Goal: Communication & Community: Answer question/provide support

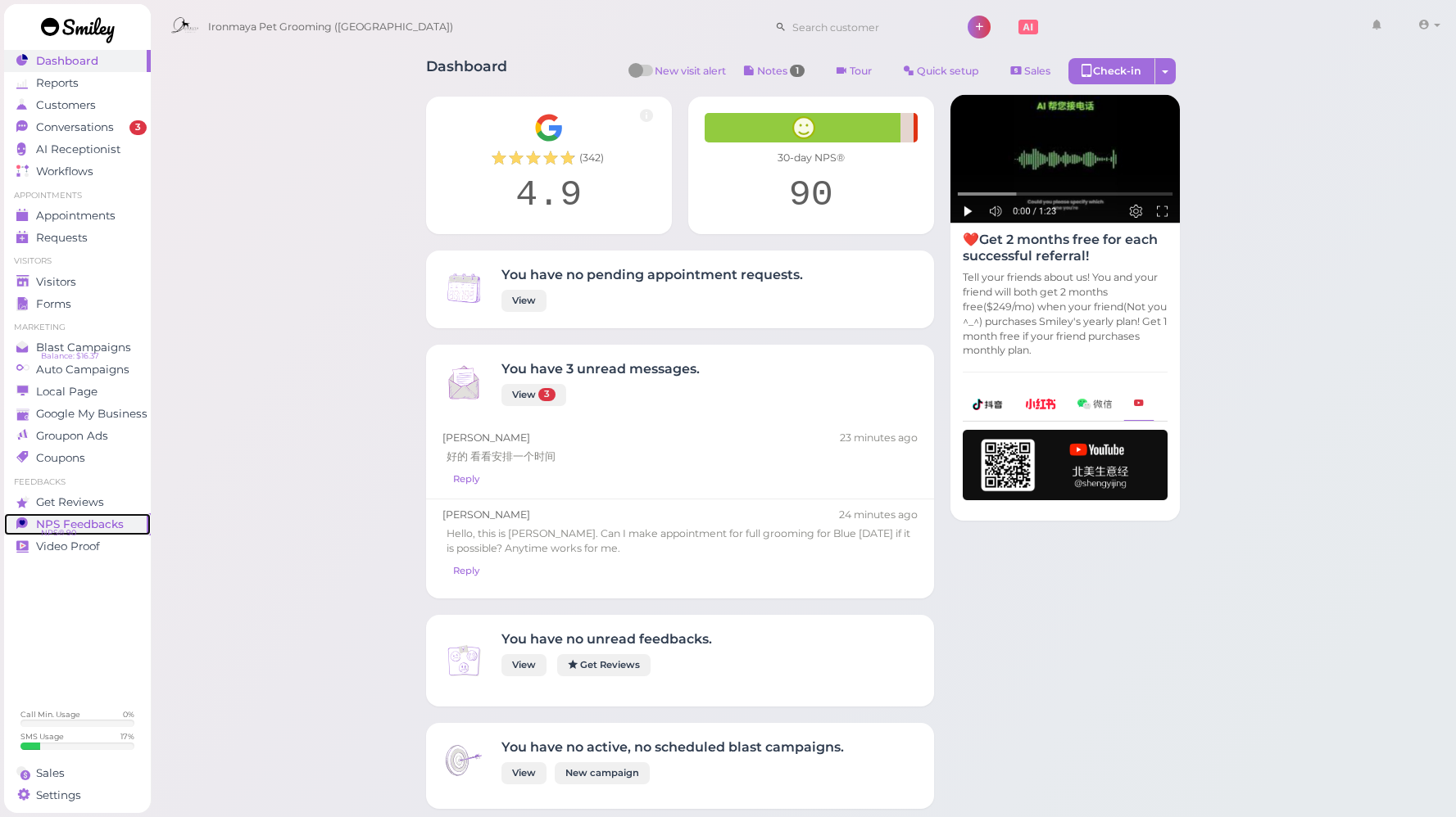
click at [91, 532] on link "NPS Feedbacks NPS® 90 0" at bounding box center [77, 524] width 147 height 22
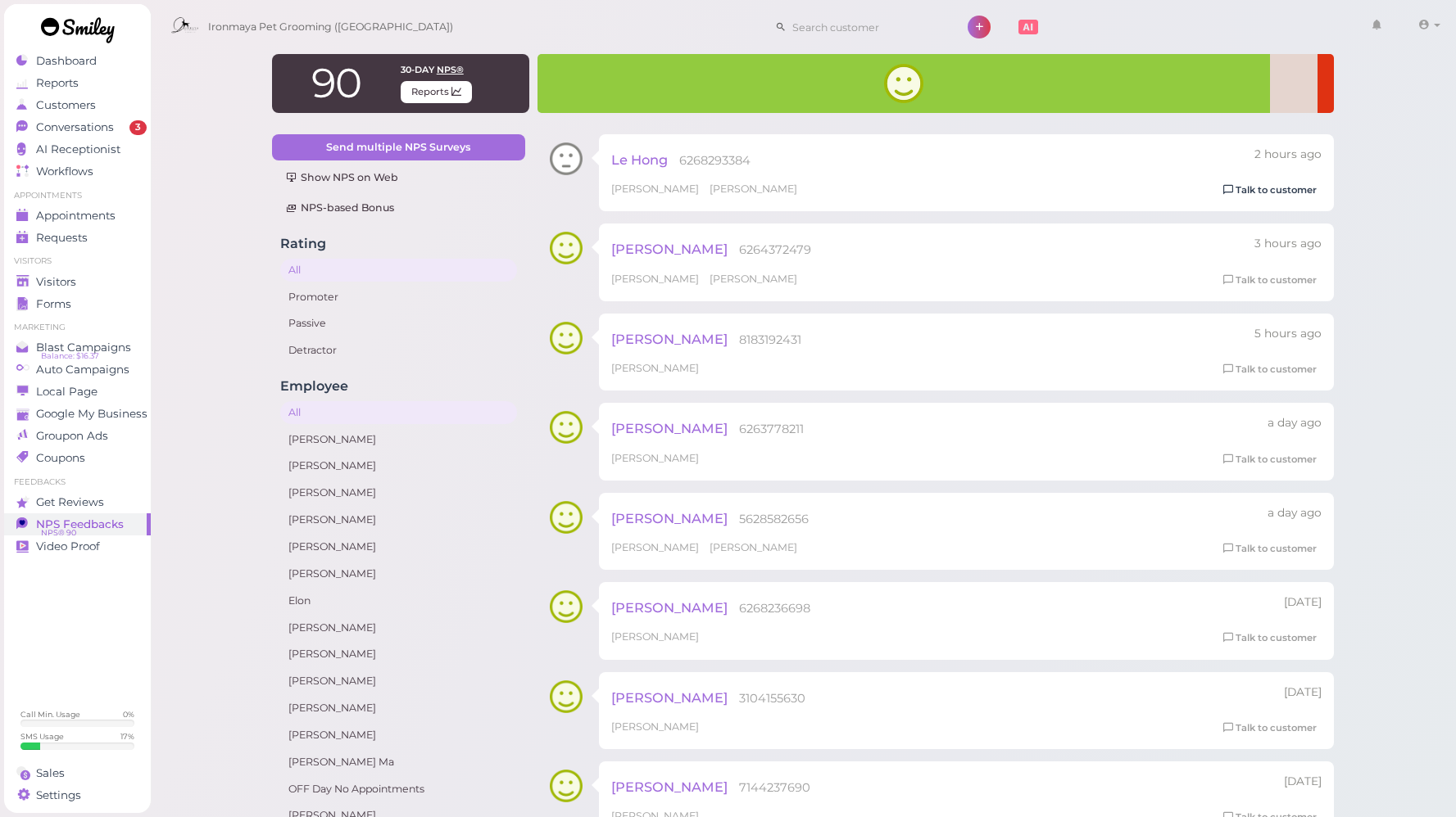
click at [1265, 192] on link "Talk to customer" at bounding box center [1270, 190] width 103 height 17
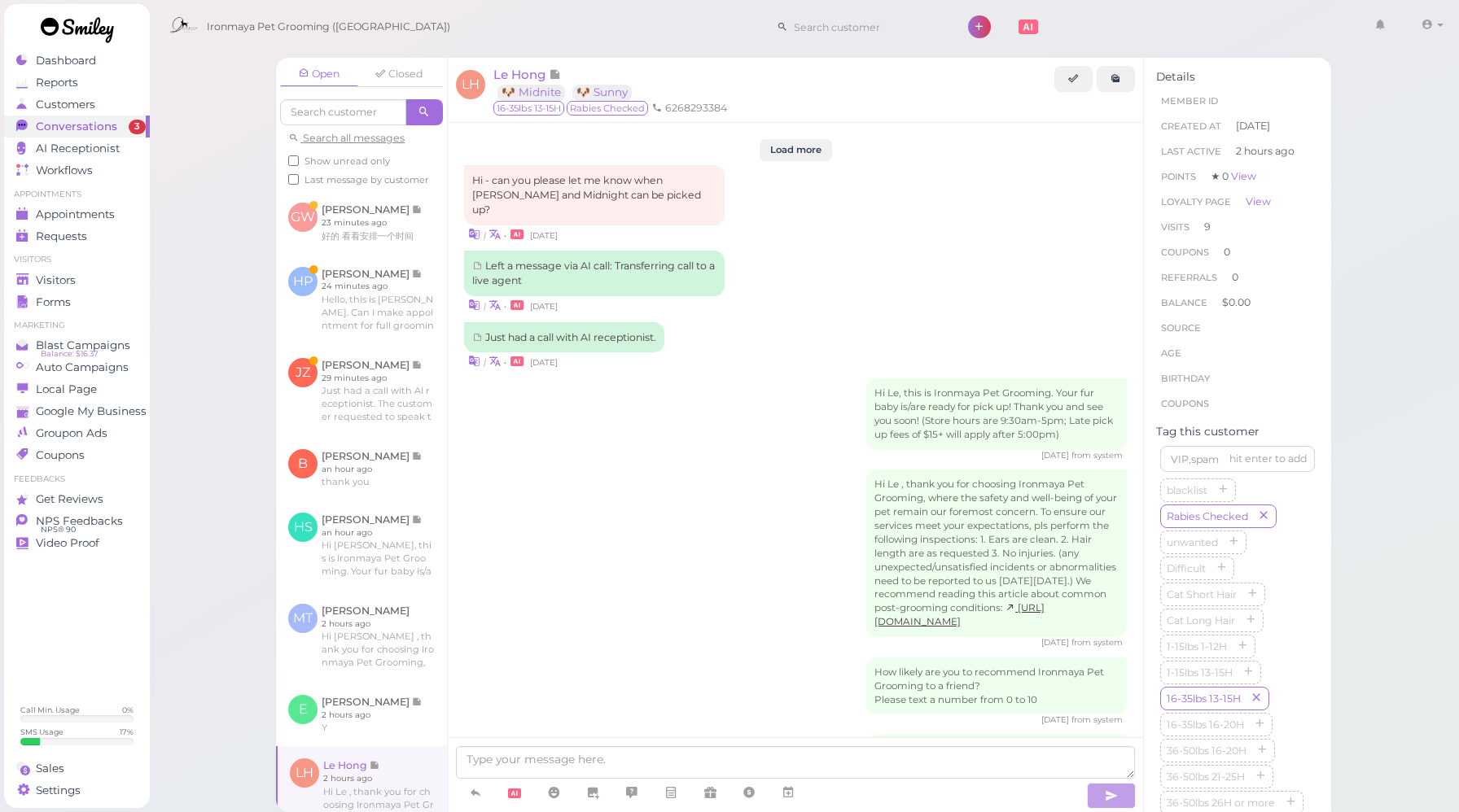
scroll to position [1987, 0]
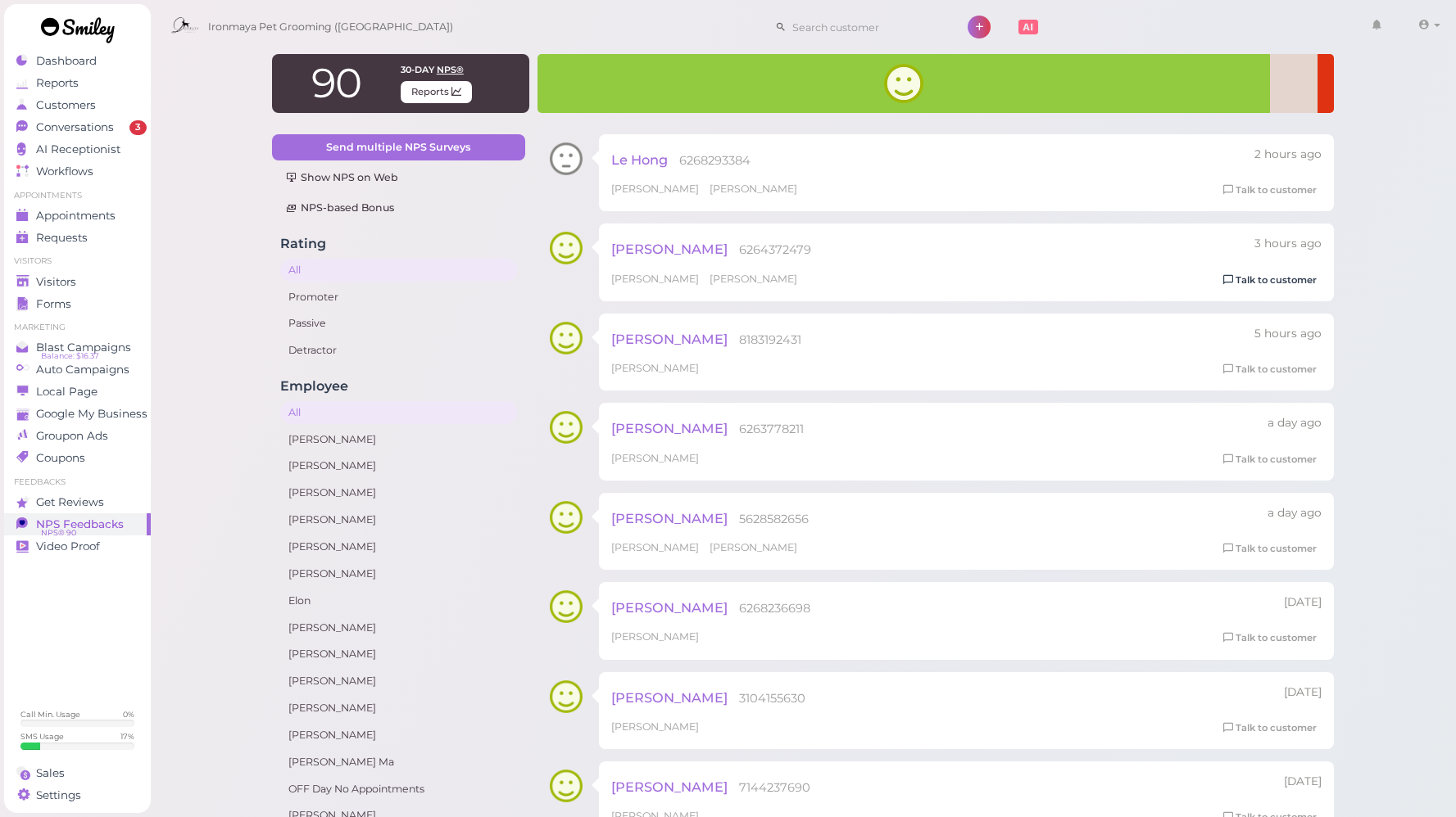
click at [1269, 280] on link "Talk to customer" at bounding box center [1270, 280] width 103 height 17
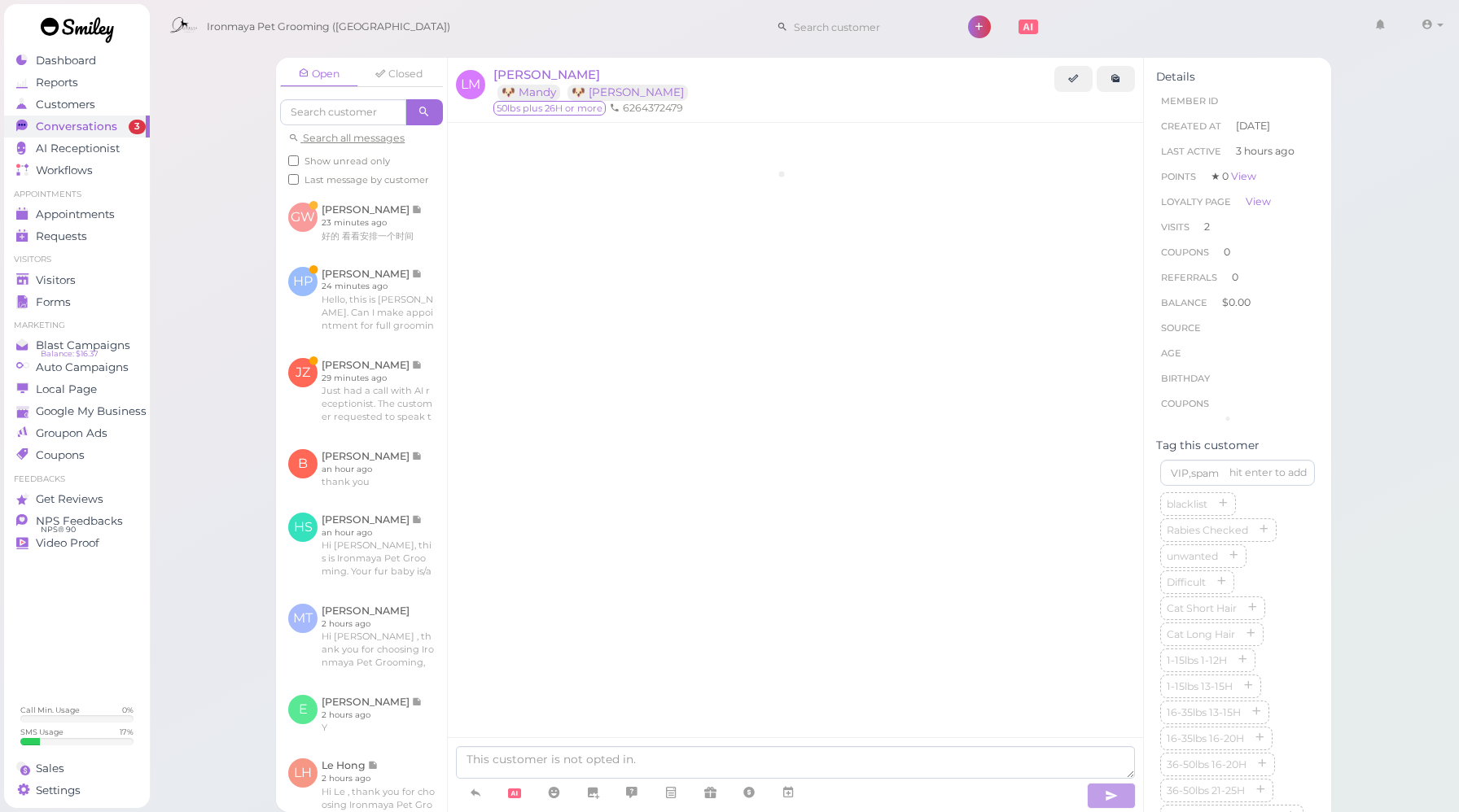
scroll to position [1806, 0]
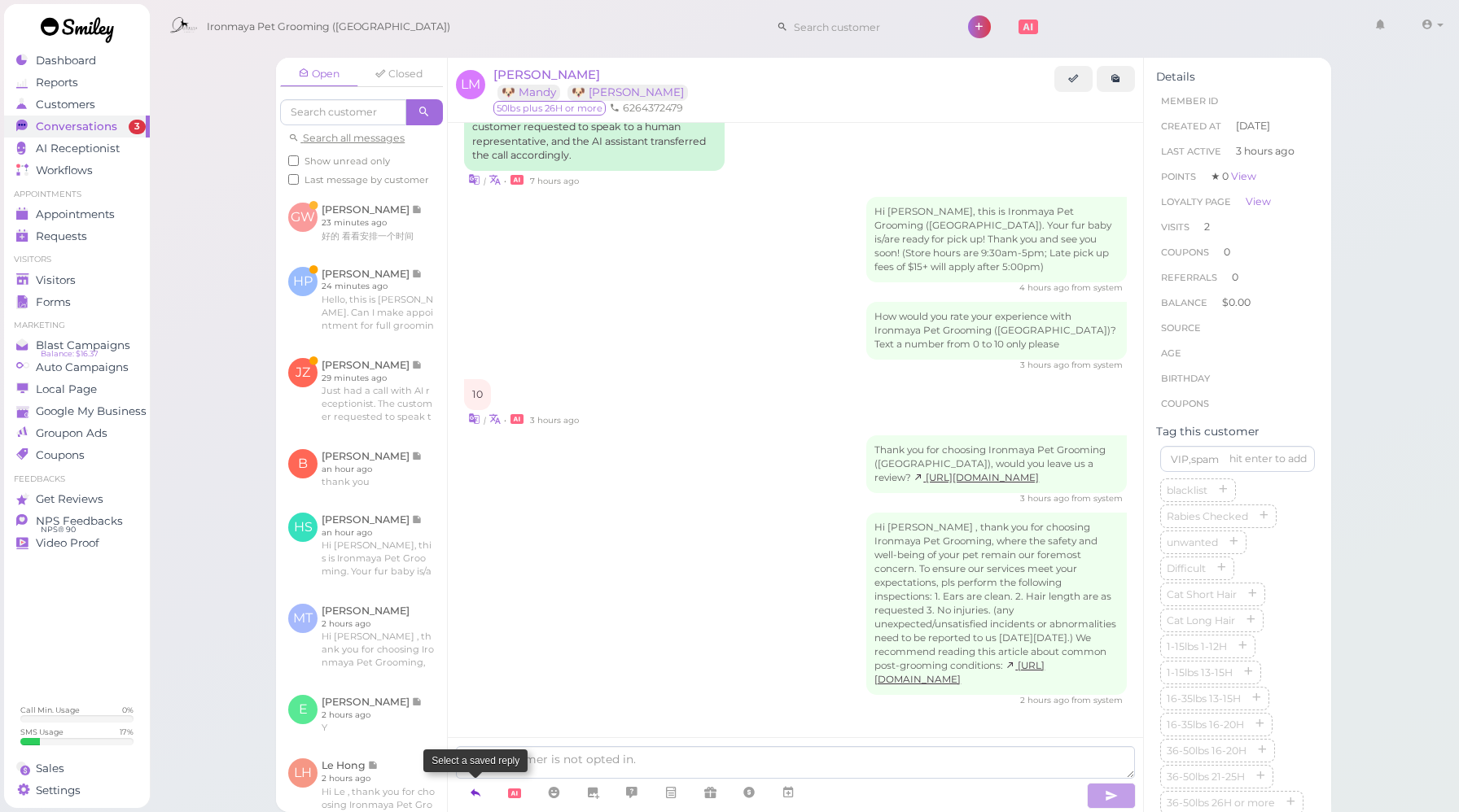
click at [480, 788] on icon at bounding box center [476, 793] width 13 height 17
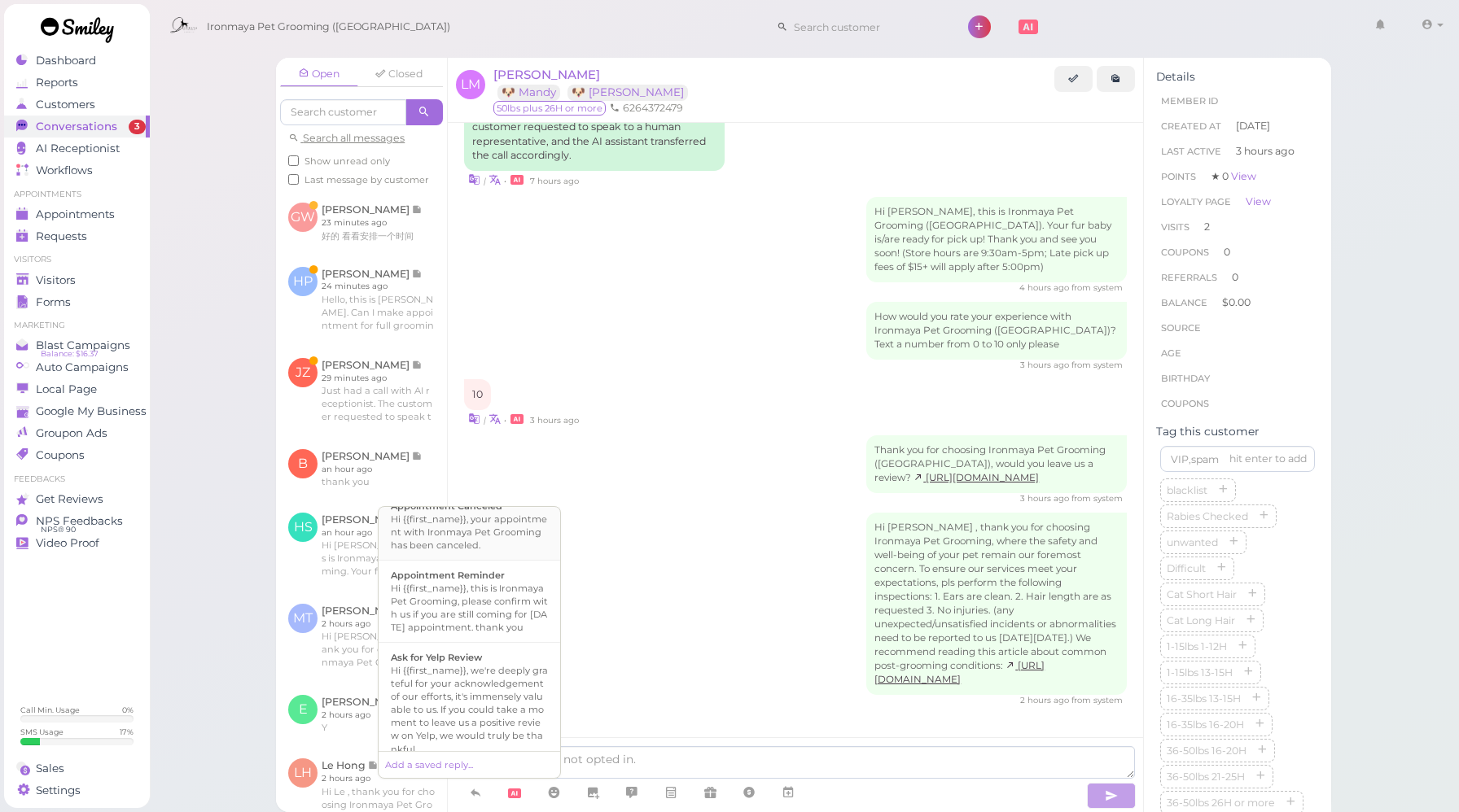
scroll to position [282, 0]
click at [498, 640] on div "Hi {{first_name}}, we're deeply grateful for your acknowledgement of our effort…" at bounding box center [469, 608] width 157 height 91
type textarea "Hi {{first_name}}, we're deeply grateful for your acknowledgement of our effort…"
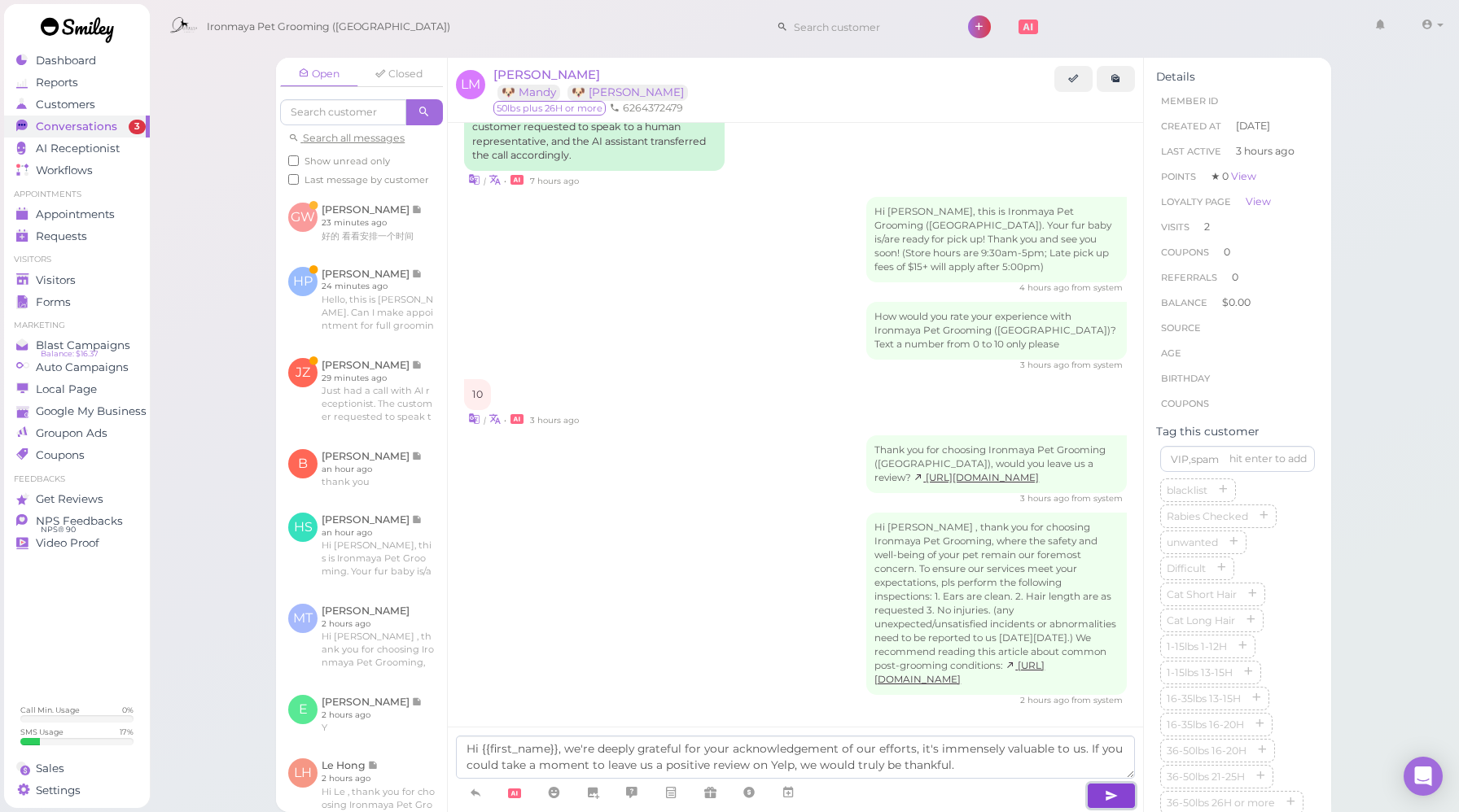
click at [1115, 791] on icon "button" at bounding box center [1111, 796] width 13 height 17
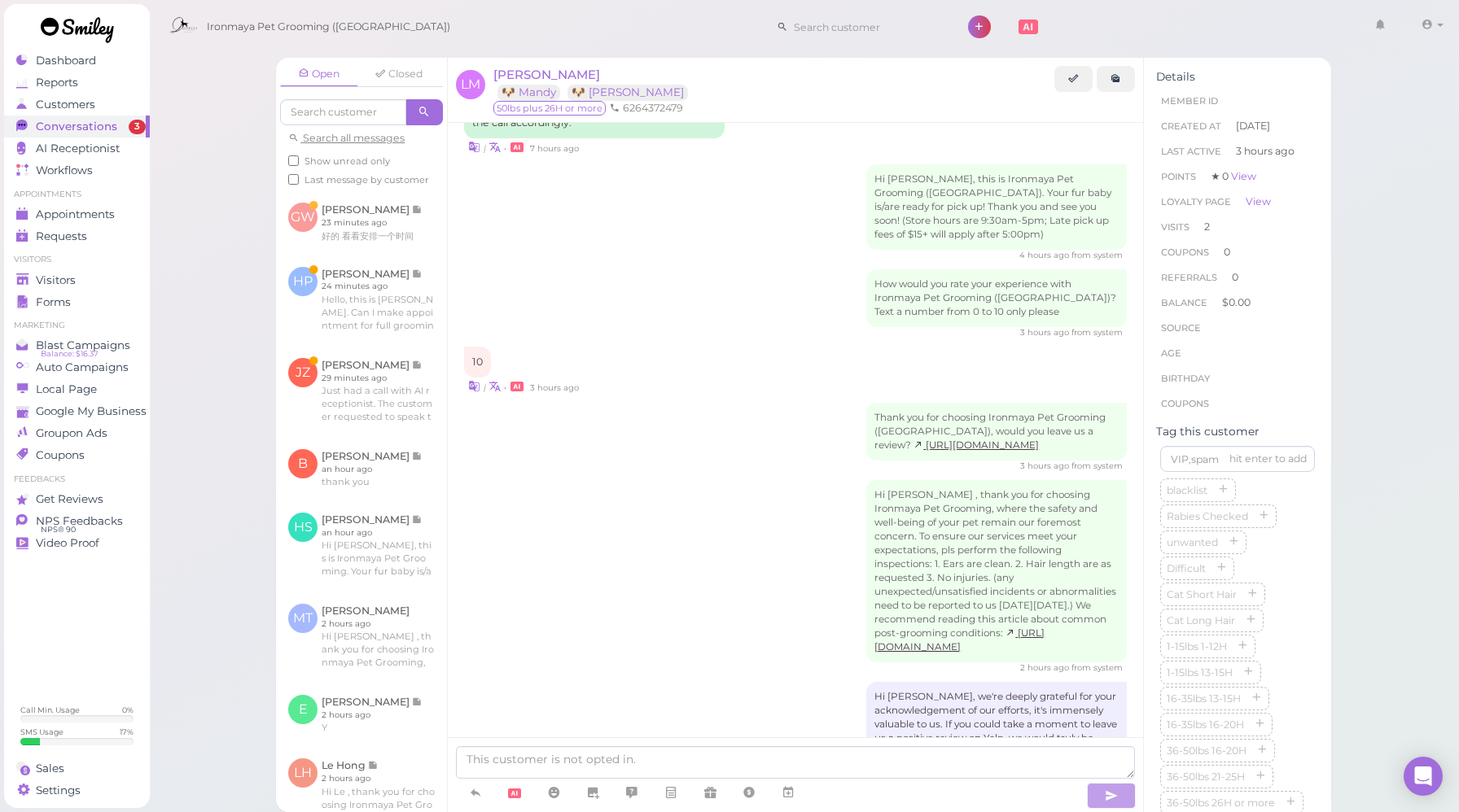
scroll to position [1899, 0]
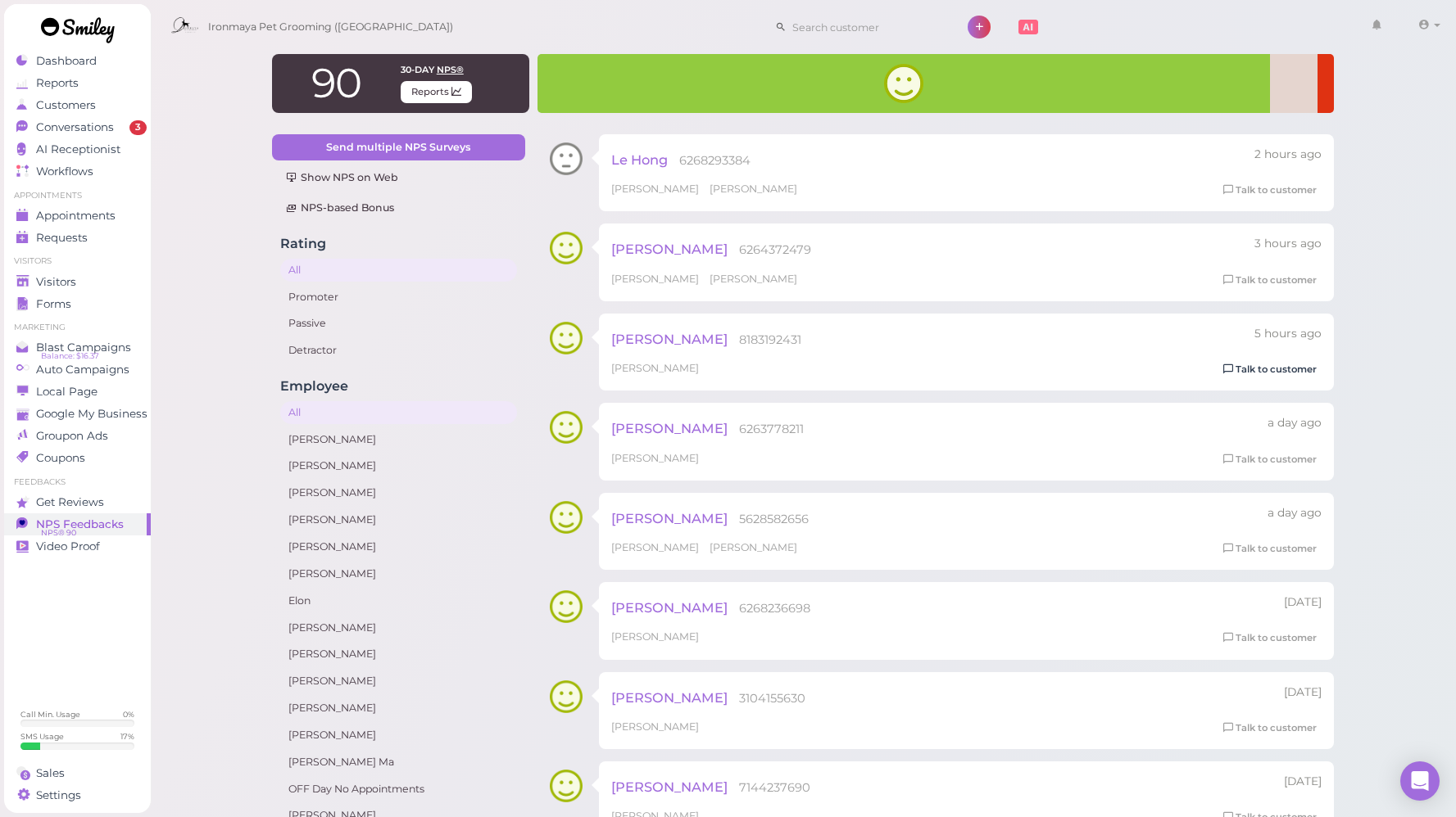
click at [1261, 364] on link "Talk to customer" at bounding box center [1270, 369] width 103 height 17
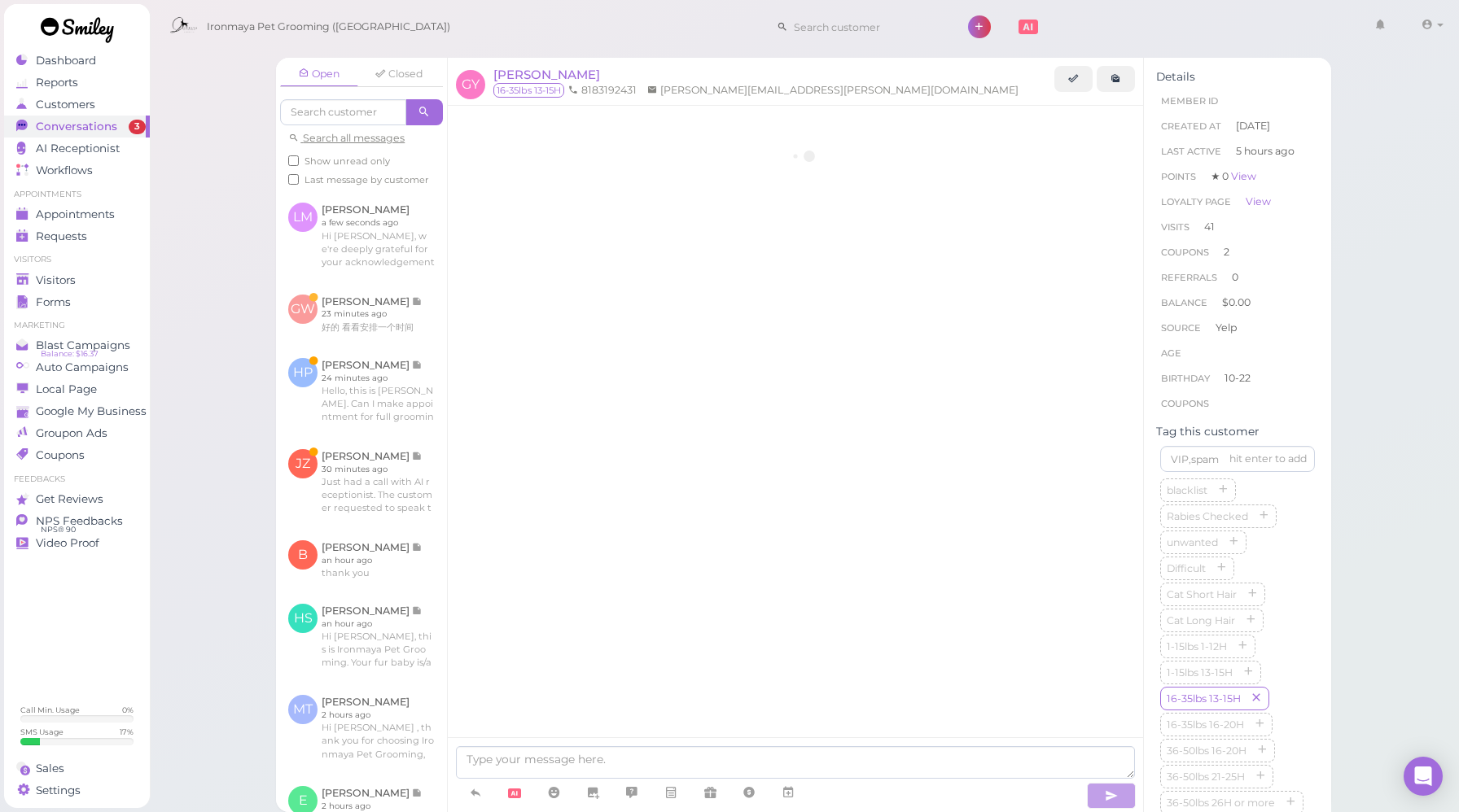
scroll to position [2726, 0]
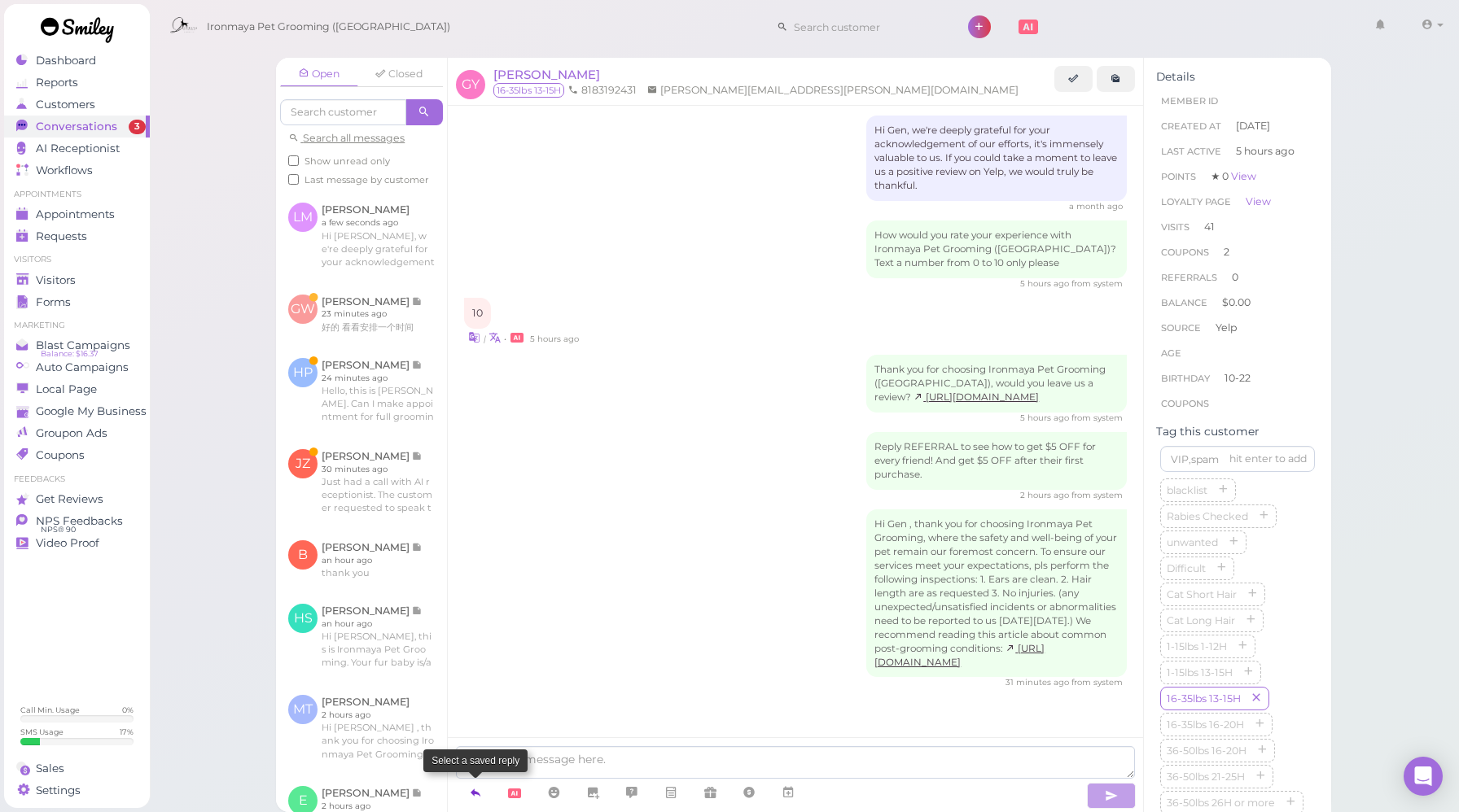
click at [472, 800] on icon at bounding box center [476, 793] width 13 height 17
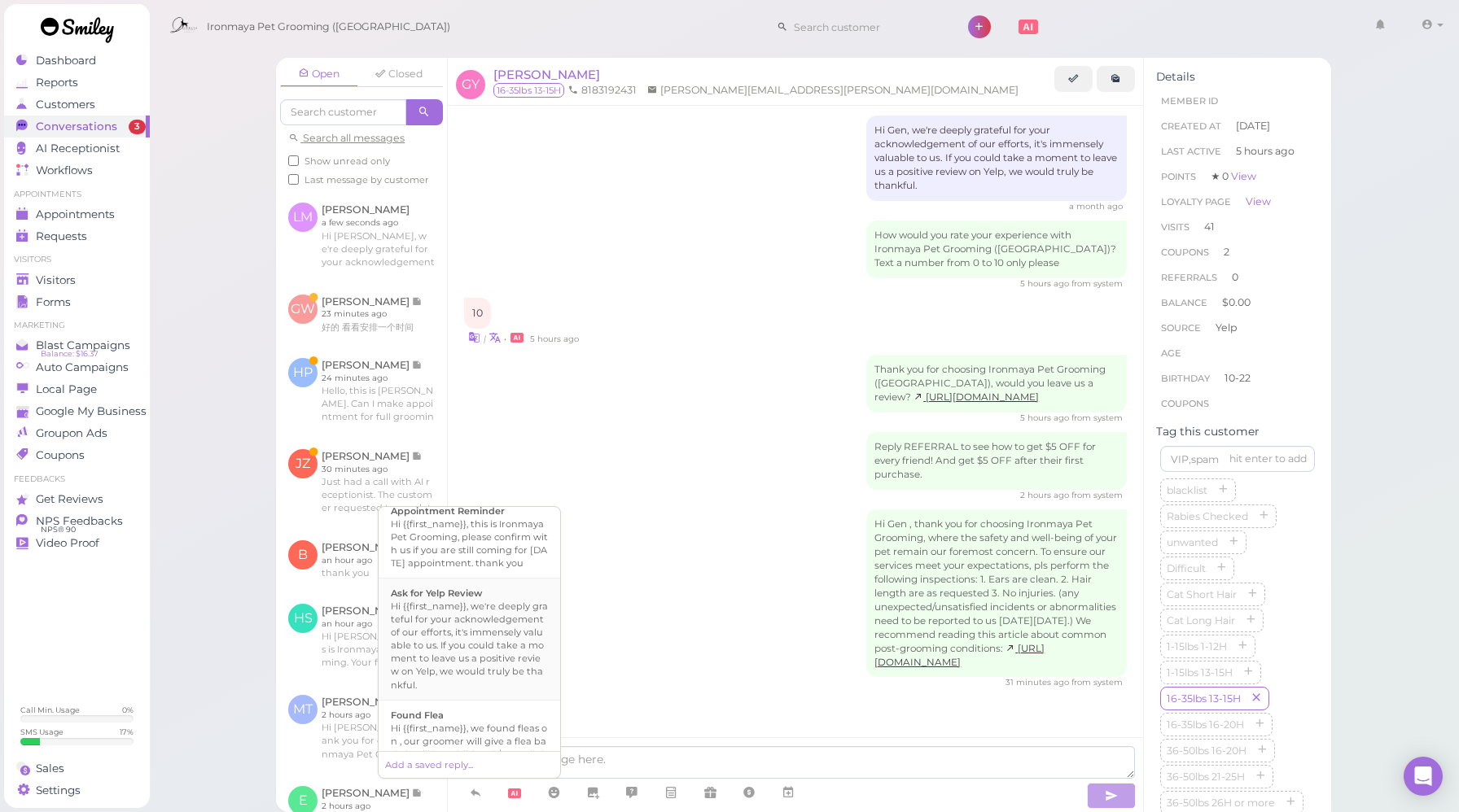
scroll to position [256, 0]
click at [464, 630] on div "Hi {{first_name}}, we're deeply grateful for your acknowledgement of our effort…" at bounding box center [469, 634] width 157 height 91
type textarea "Hi {{first_name}}, we're deeply grateful for your acknowledgement of our effort…"
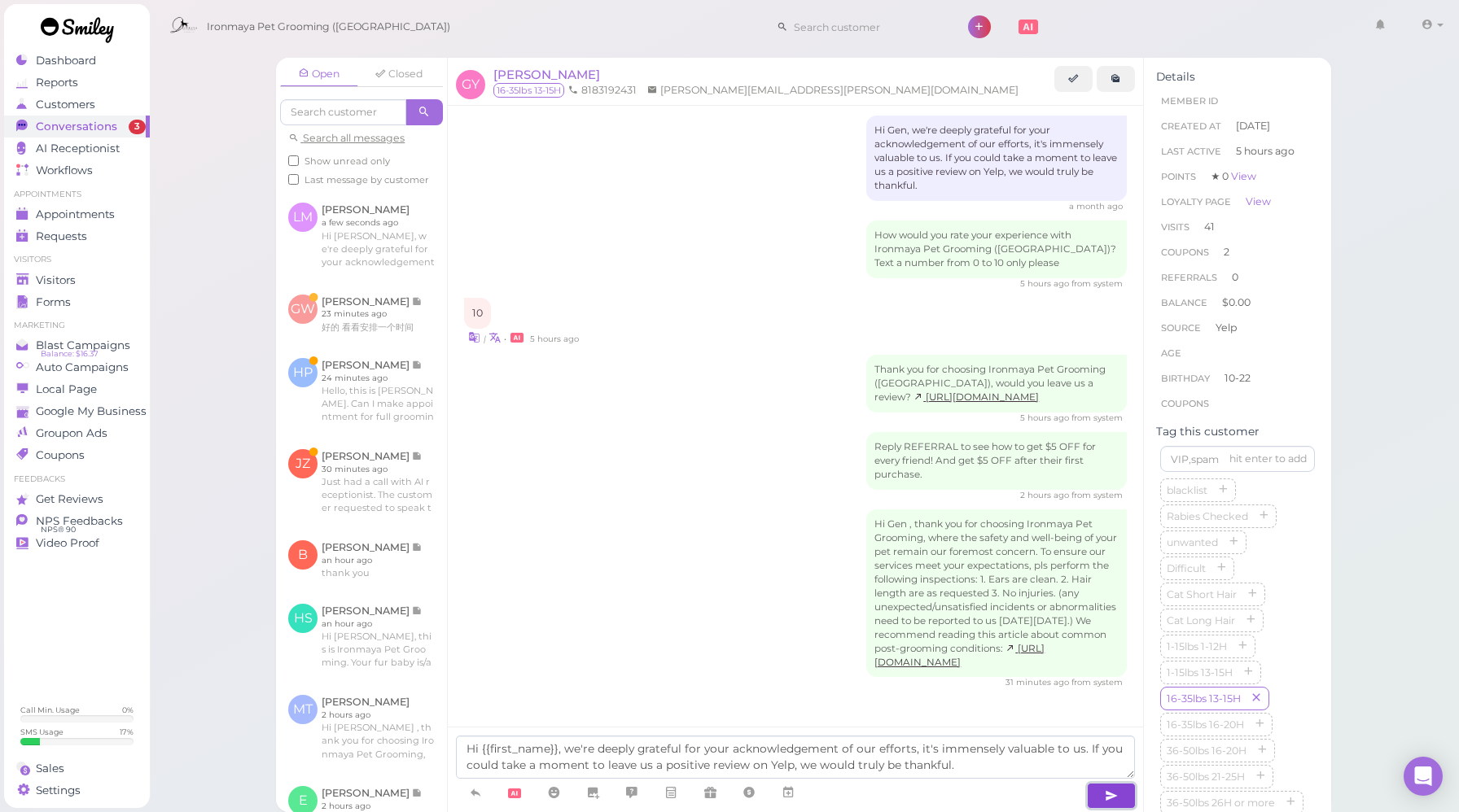
click at [1113, 791] on icon "button" at bounding box center [1111, 796] width 13 height 17
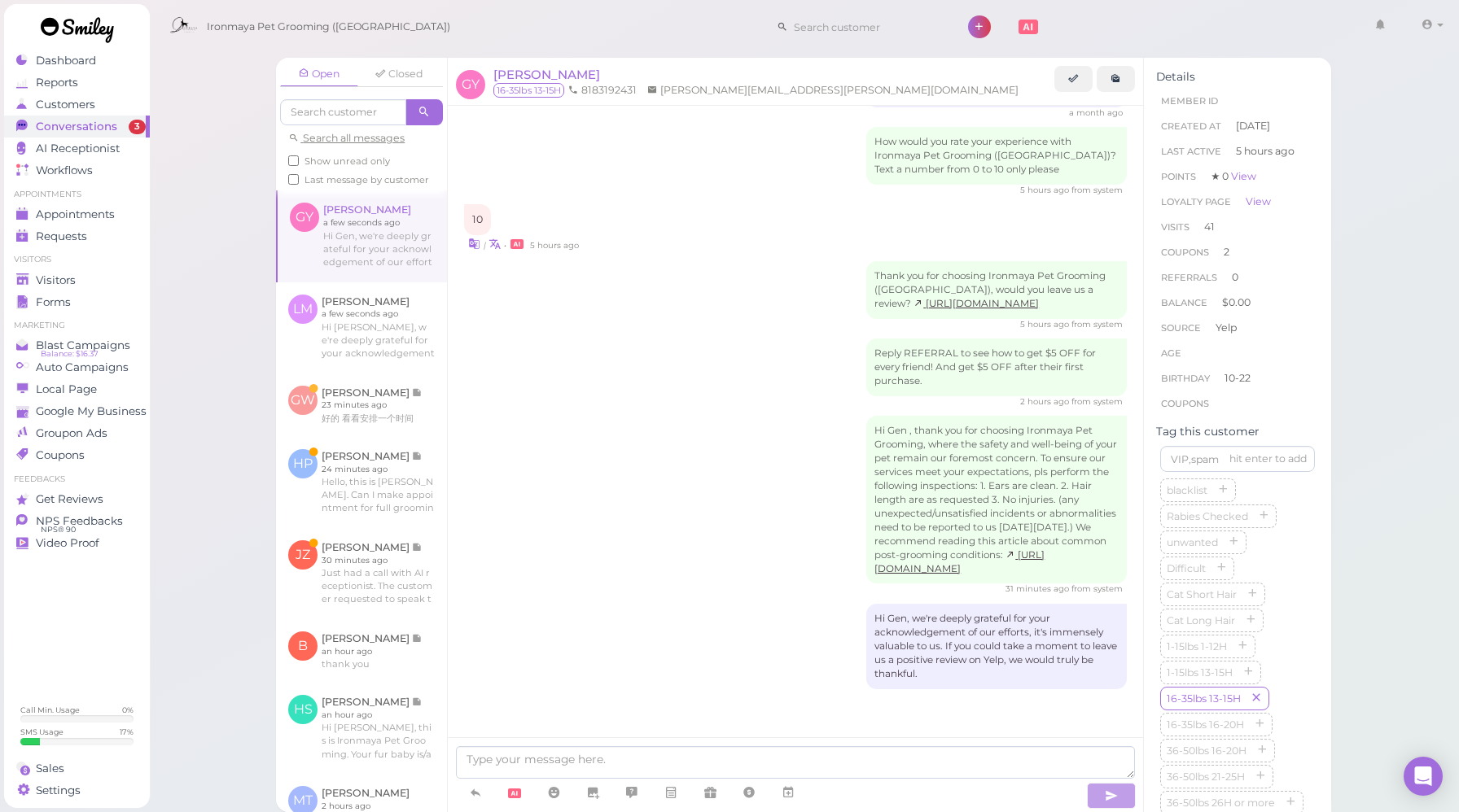
scroll to position [2820, 0]
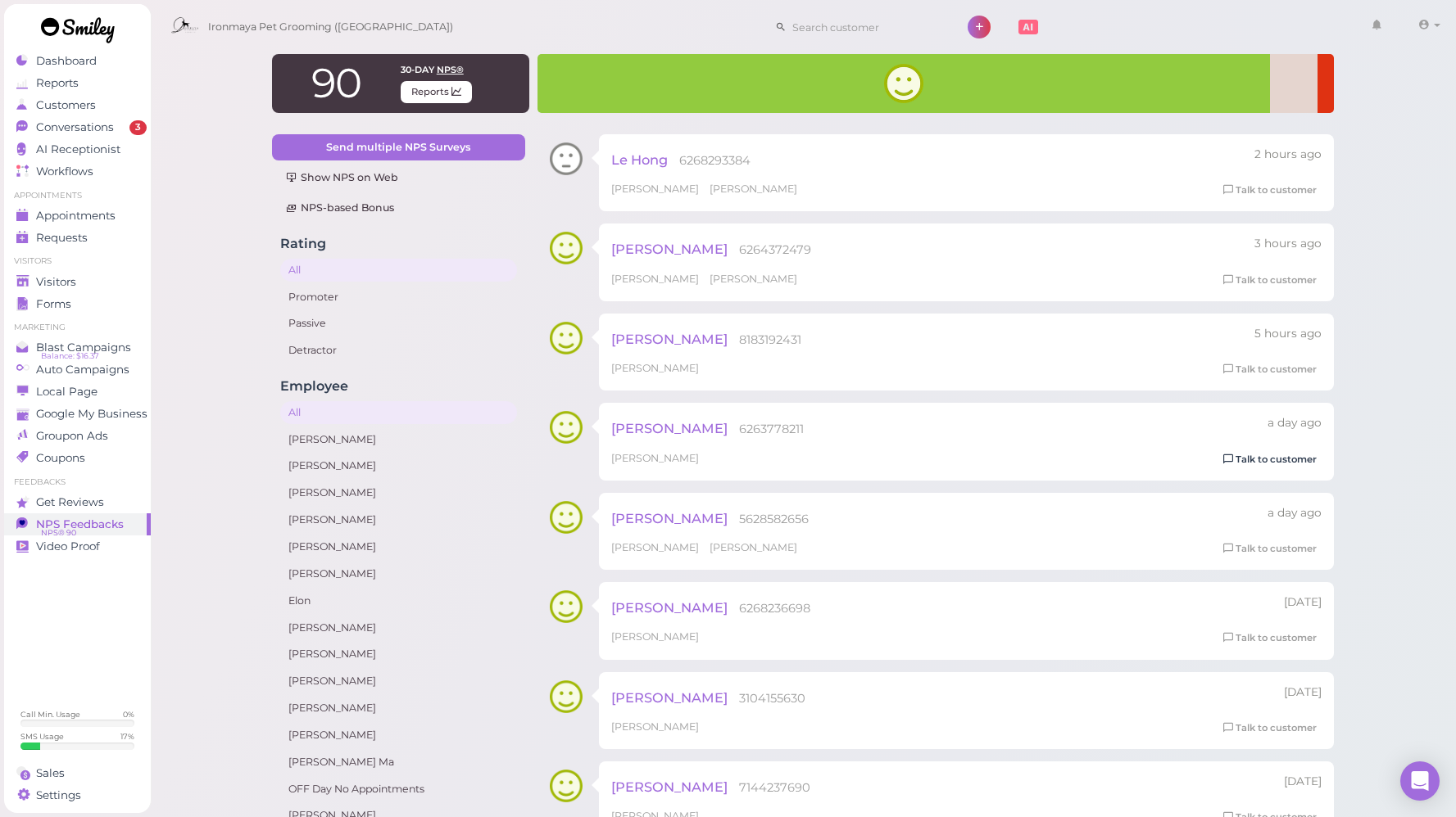
click at [1270, 464] on link "Talk to customer" at bounding box center [1270, 459] width 103 height 17
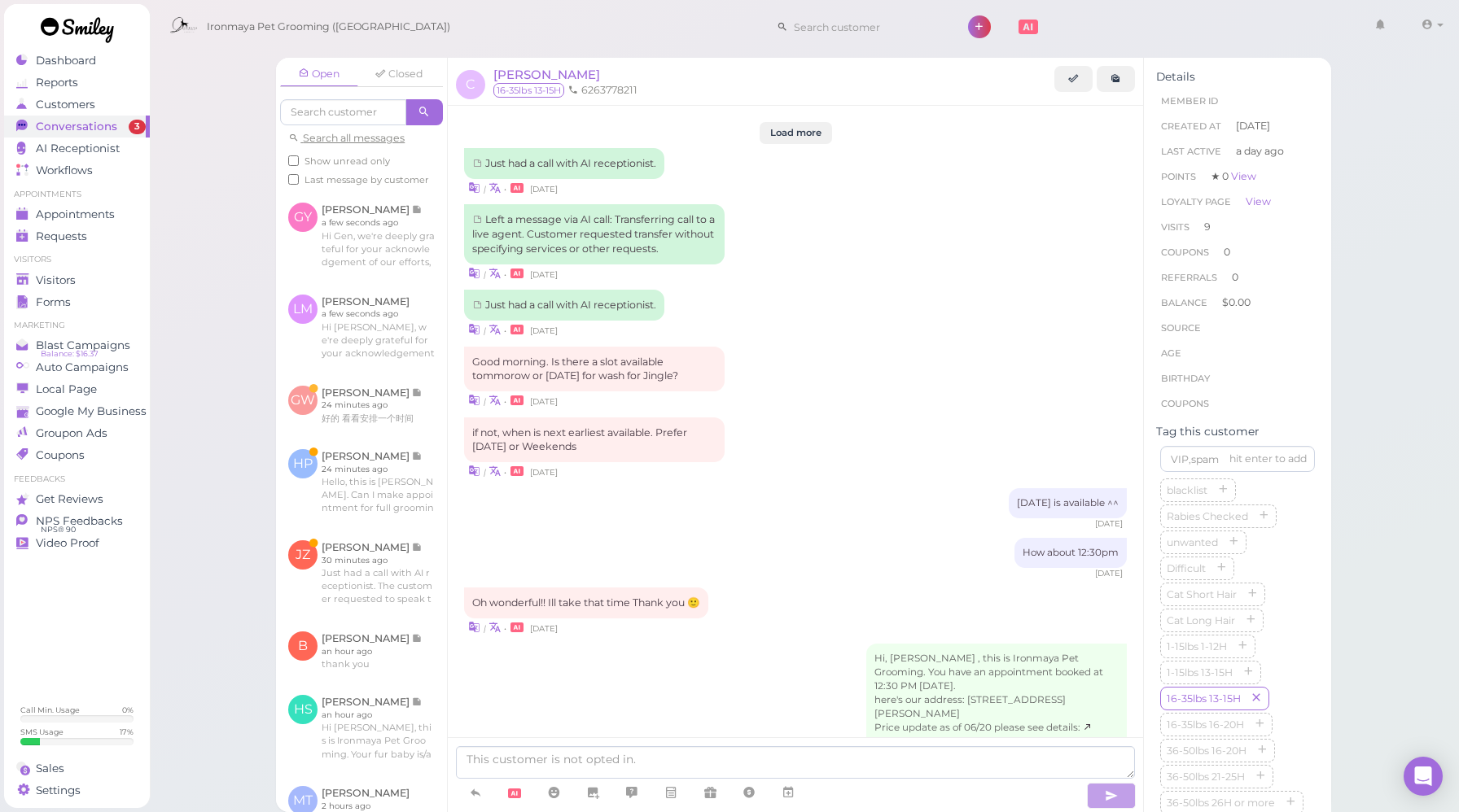
scroll to position [2157, 0]
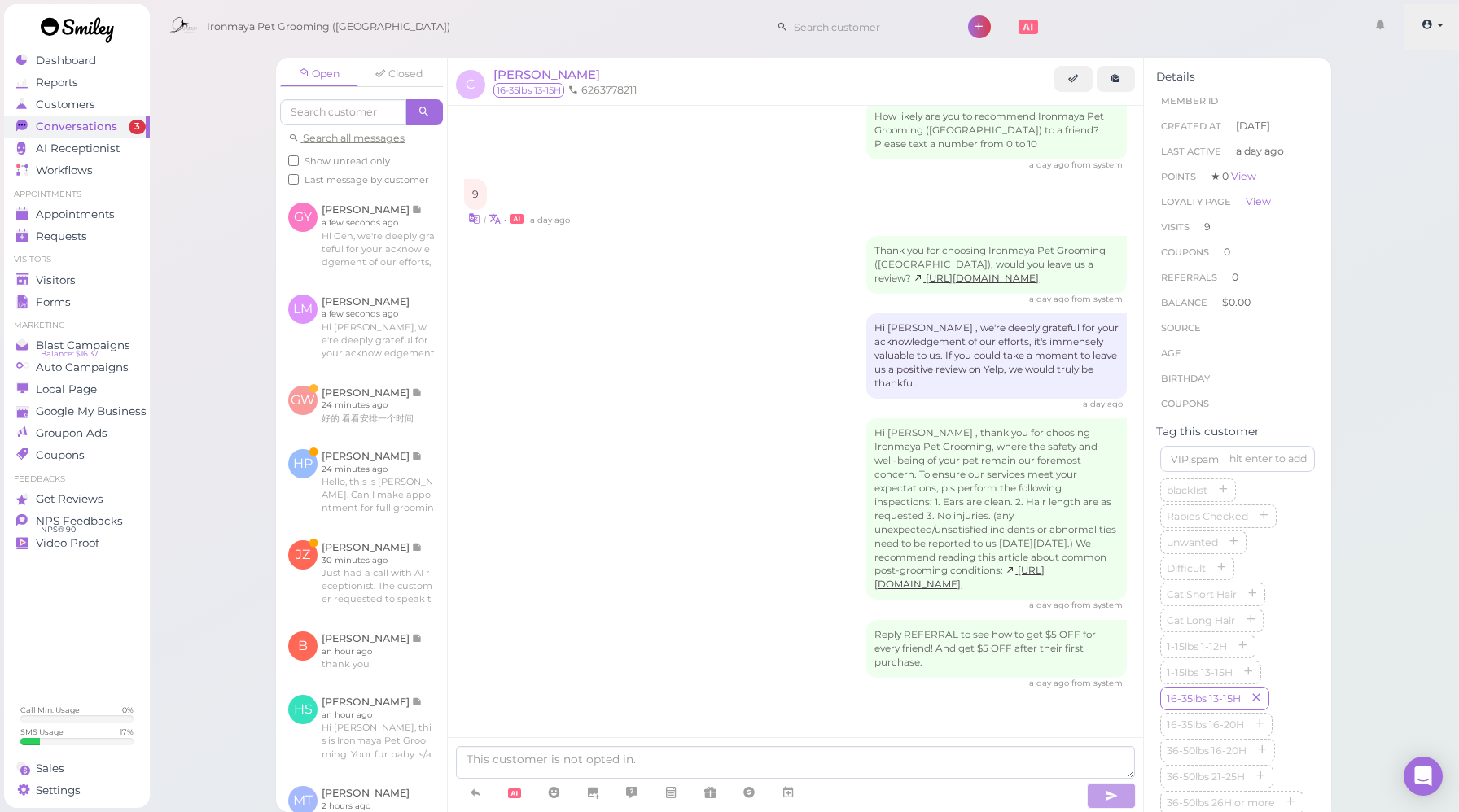
click at [1417, 17] on link at bounding box center [1433, 26] width 58 height 45
click at [1375, 119] on link "Logout" at bounding box center [1394, 123] width 132 height 20
